Goal: Check status: Check status

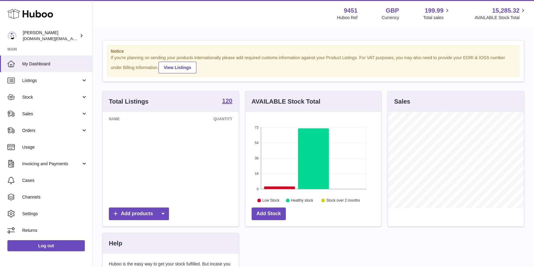
scroll to position [96, 136]
click at [35, 112] on span "Sales" at bounding box center [51, 114] width 59 height 6
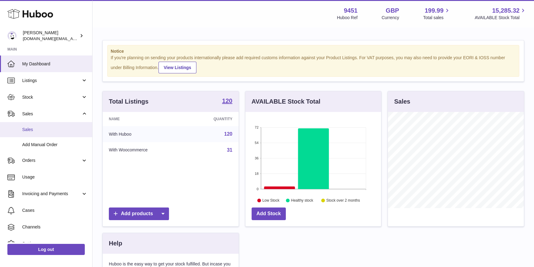
click at [32, 130] on span "Sales" at bounding box center [54, 130] width 65 height 6
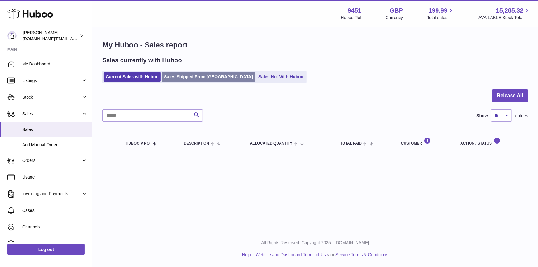
click at [205, 79] on link "Sales Shipped From [GEOGRAPHIC_DATA]" at bounding box center [208, 77] width 93 height 10
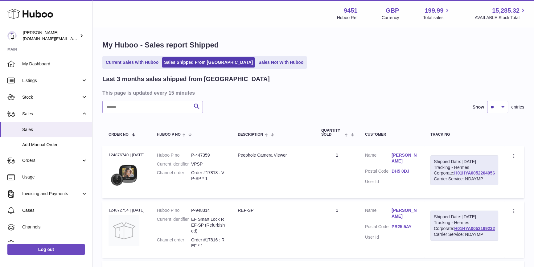
click at [129, 62] on link "Current Sales with Huboo" at bounding box center [132, 62] width 57 height 10
